Goal: Check status: Check status

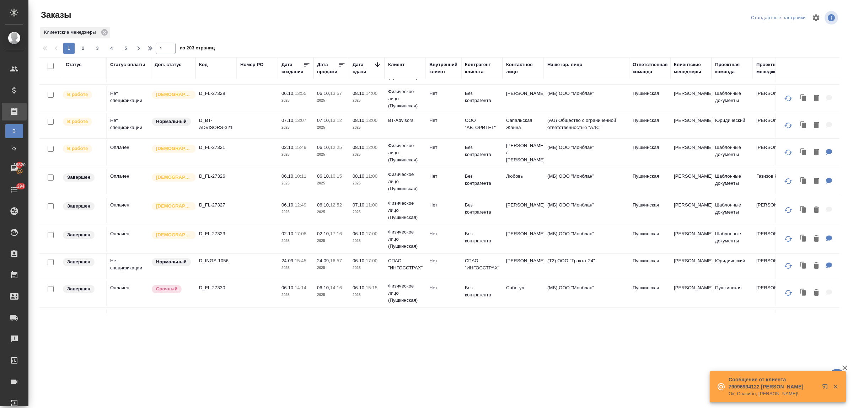
scroll to position [221, 0]
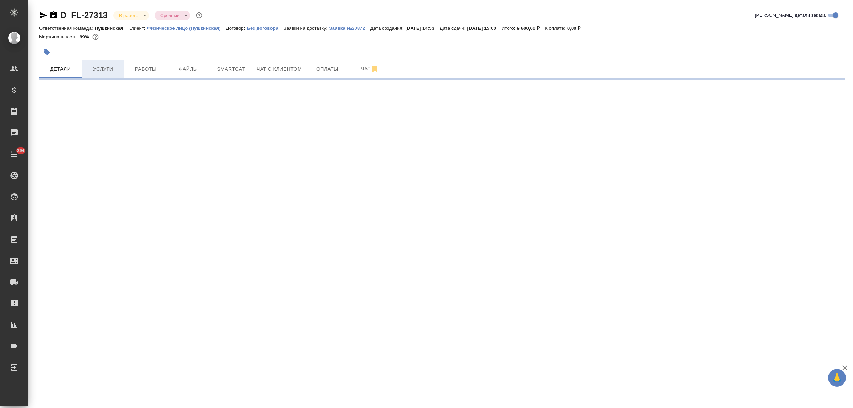
select select "RU"
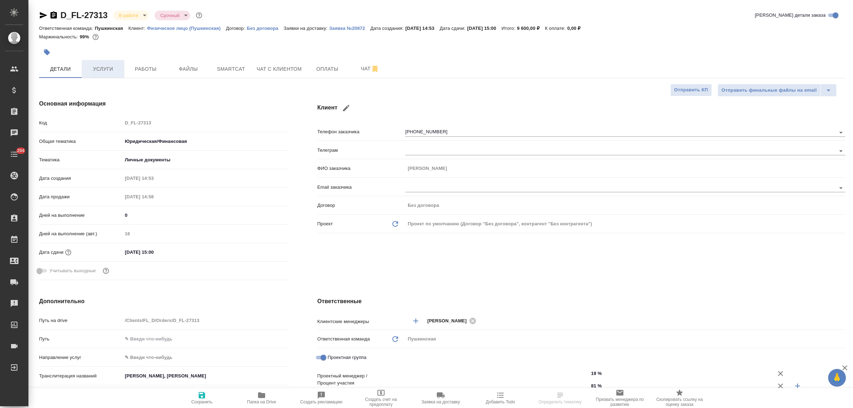
type textarea "x"
type input "Газизов Ринат"
type input "[PERSON_NAME]"
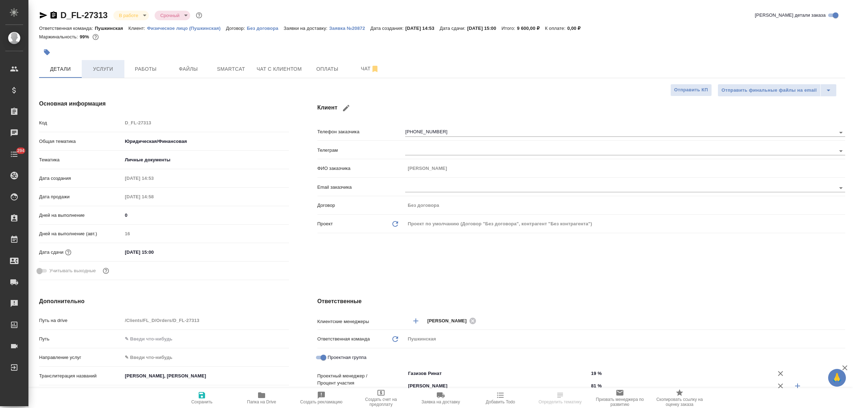
click at [99, 71] on span "Услуги" at bounding box center [103, 69] width 34 height 9
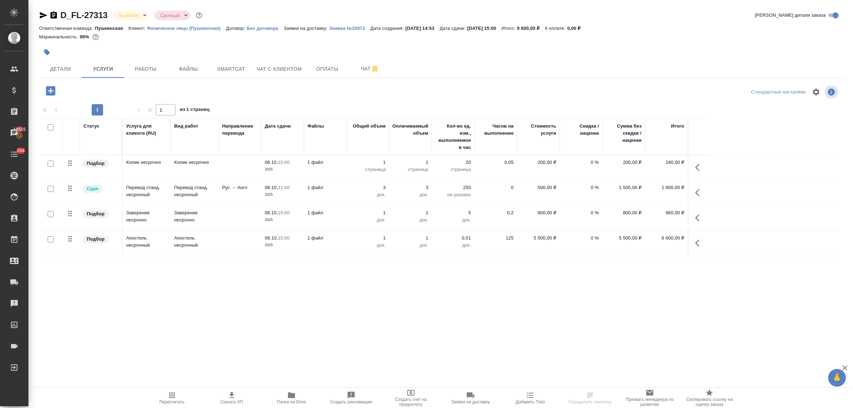
click at [287, 396] on icon "button" at bounding box center [291, 395] width 9 height 9
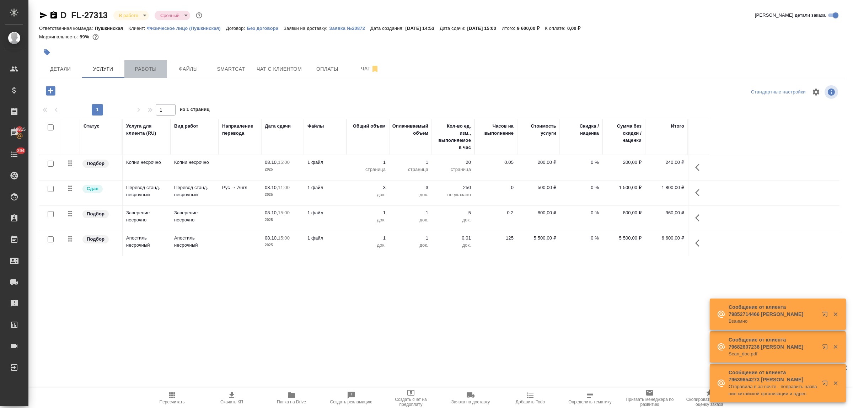
click at [140, 67] on span "Работы" at bounding box center [146, 69] width 34 height 9
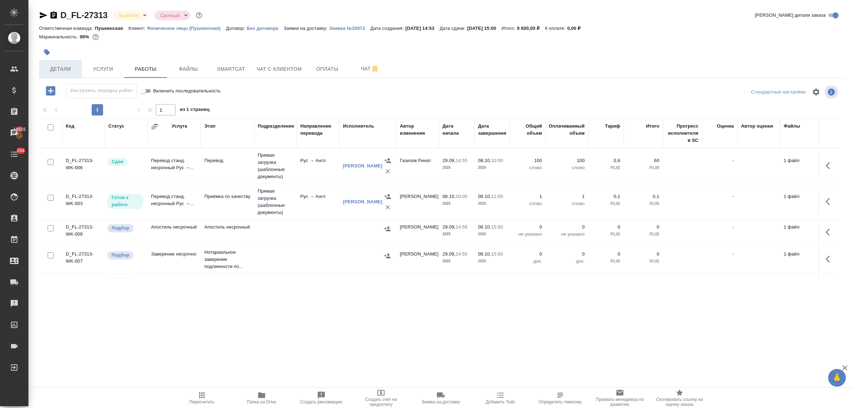
click at [62, 75] on button "Детали" at bounding box center [60, 69] width 43 height 18
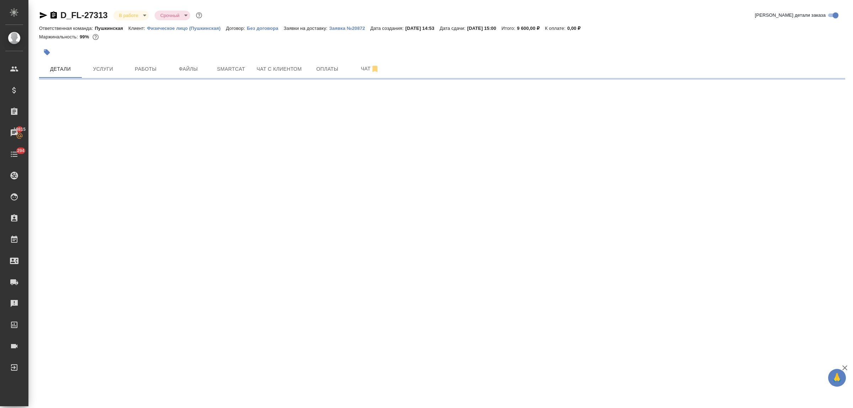
select select "RU"
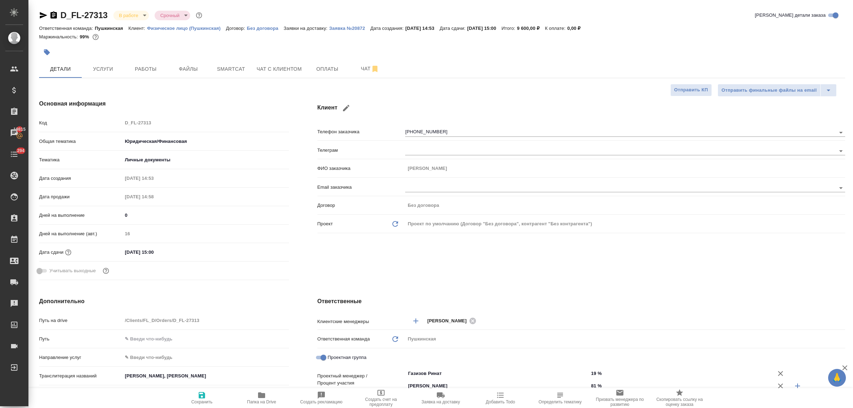
type textarea "x"
